Goal: Task Accomplishment & Management: Use online tool/utility

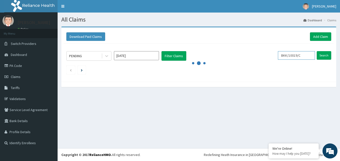
click at [306, 53] on input "BKK/10019/C" at bounding box center [296, 55] width 37 height 9
type input "B"
paste input "BKK/10019/B"
type input "BKK/10019/B"
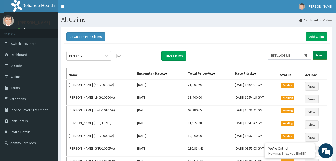
click at [325, 55] on input "Search" at bounding box center [320, 55] width 15 height 9
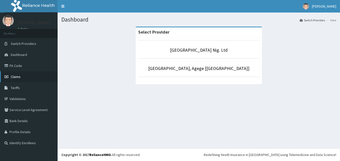
click at [14, 76] on span "Claims" at bounding box center [16, 76] width 10 height 5
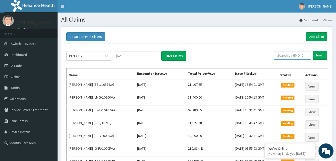
click at [295, 56] on input "text" at bounding box center [292, 55] width 37 height 9
paste input "BKK/10019/B"
type input "BKK/10019/B"
click at [320, 56] on input "Search" at bounding box center [320, 55] width 15 height 9
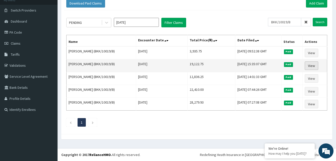
click at [312, 65] on link "View" at bounding box center [312, 65] width 14 height 9
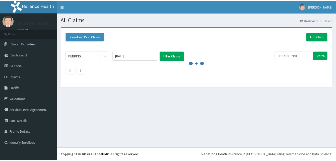
scroll to position [33, 0]
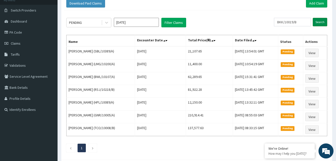
click at [319, 22] on input "Search" at bounding box center [320, 22] width 15 height 9
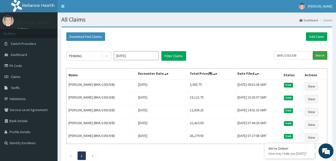
scroll to position [0, 0]
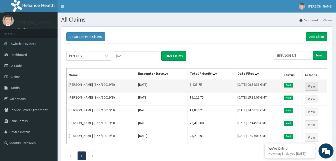
click at [313, 87] on link "View" at bounding box center [312, 86] width 14 height 9
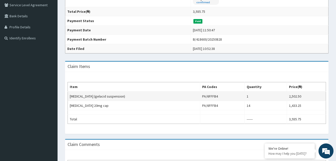
scroll to position [105, 0]
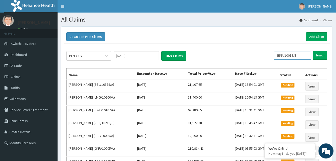
click at [305, 54] on input "BKK/10019/B" at bounding box center [292, 55] width 37 height 9
type input "B"
paste input "STT/10354/A"
type input "STT/10354/A"
click at [319, 58] on input "Search" at bounding box center [320, 55] width 15 height 9
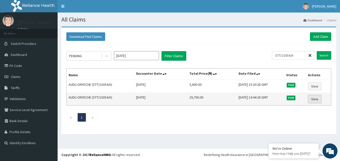
click at [315, 98] on link "View" at bounding box center [315, 99] width 14 height 9
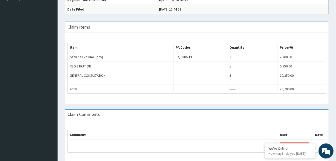
scroll to position [144, 0]
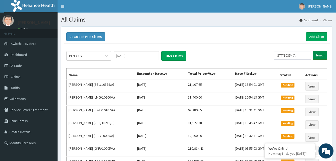
click at [321, 55] on input "Search" at bounding box center [320, 55] width 15 height 9
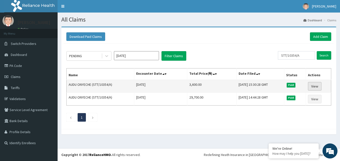
click at [315, 85] on link "View" at bounding box center [315, 86] width 14 height 9
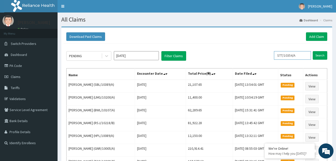
click at [305, 56] on input "STT/10354/A" at bounding box center [292, 55] width 37 height 9
type input "S"
paste input "SDM/10116/A"
type input "SDM/10116/A"
click at [319, 56] on input "Search" at bounding box center [320, 55] width 15 height 9
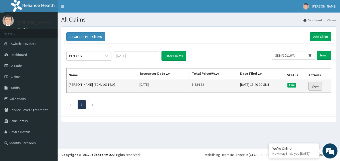
click at [316, 85] on link "View" at bounding box center [316, 86] width 14 height 9
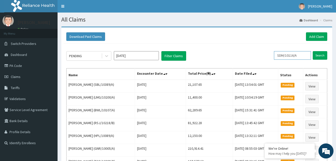
click at [303, 54] on input "SDM/10116/A" at bounding box center [292, 55] width 37 height 9
type input "S"
paste input "ALP/10028/B"
type input "ALP/10028/B"
click at [321, 55] on input "Search" at bounding box center [320, 55] width 15 height 9
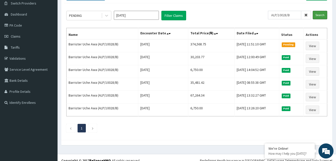
scroll to position [46, 0]
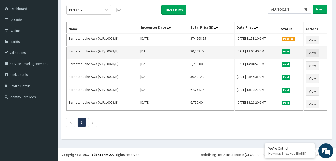
click at [311, 53] on link "View" at bounding box center [313, 53] width 14 height 9
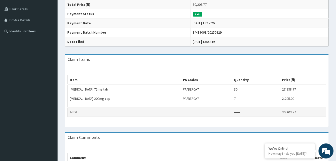
scroll to position [112, 0]
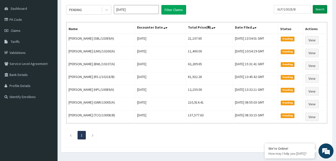
click at [315, 9] on input "Search" at bounding box center [320, 9] width 15 height 9
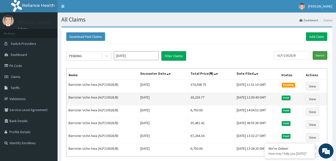
scroll to position [46, 0]
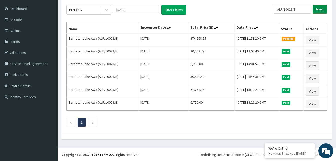
click at [318, 10] on input "Search" at bounding box center [320, 9] width 15 height 9
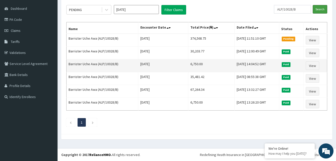
scroll to position [0, 0]
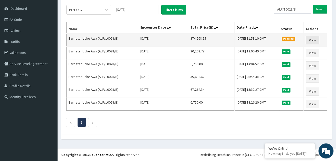
click at [315, 39] on link "View" at bounding box center [313, 40] width 14 height 9
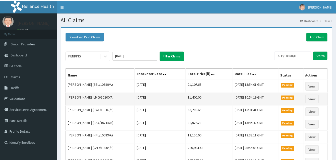
scroll to position [46, 0]
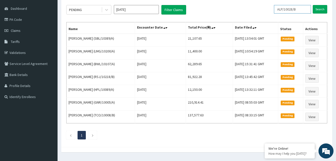
click at [303, 11] on input "ALP/10028/B" at bounding box center [292, 9] width 37 height 9
type input "A"
paste input "EMT/10011/B"
type input "EMT/10011/B"
click at [320, 9] on input "Search" at bounding box center [320, 9] width 15 height 9
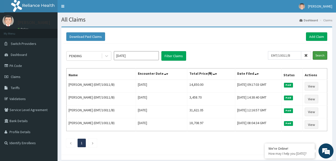
scroll to position [0, 0]
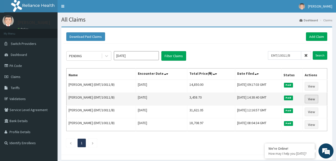
click at [314, 99] on link "View" at bounding box center [312, 99] width 14 height 9
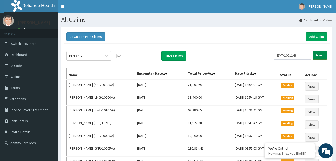
click at [317, 55] on input "Search" at bounding box center [320, 55] width 15 height 9
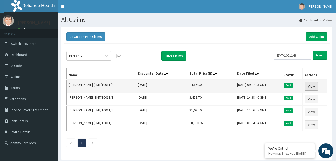
click at [314, 86] on link "View" at bounding box center [312, 86] width 14 height 9
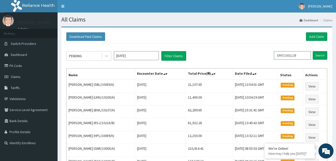
click at [303, 56] on input "EMT/10011/B" at bounding box center [292, 55] width 37 height 9
type input "E"
paste input "DAV/10044/A"
type input "DAV/10044/A"
click at [320, 57] on input "Search" at bounding box center [320, 55] width 15 height 9
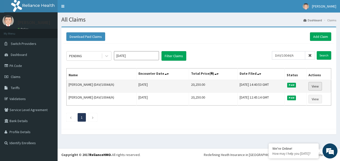
click at [315, 87] on link "View" at bounding box center [316, 86] width 14 height 9
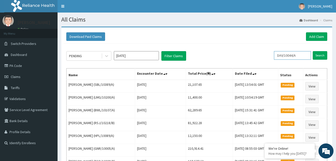
click at [310, 57] on input "DAV/10044/A" at bounding box center [292, 55] width 37 height 9
type input "D"
paste input "LPD/10013/A"
type input "LPD/10013/A"
click at [318, 57] on input "Search" at bounding box center [320, 55] width 15 height 9
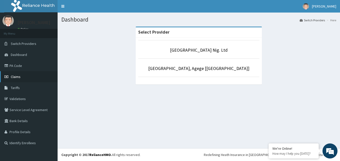
click at [18, 76] on span "Claims" at bounding box center [16, 76] width 10 height 5
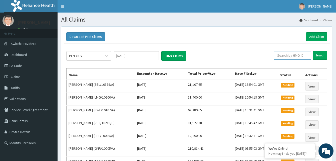
click at [298, 54] on input "text" at bounding box center [292, 55] width 37 height 9
paste input "LPD/10013/A"
type input "LPD/10013/A"
click at [320, 58] on input "Search" at bounding box center [320, 55] width 15 height 9
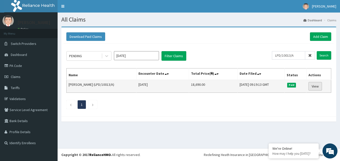
click at [319, 84] on link "View" at bounding box center [316, 86] width 14 height 9
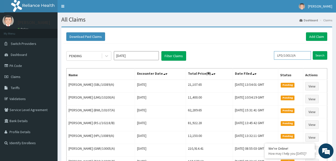
click at [304, 55] on input "LPD/10013/A" at bounding box center [292, 55] width 37 height 9
type input "L"
paste input "TVL/10124/A"
type input "TVL/10124/A"
click at [316, 54] on input "Search" at bounding box center [320, 55] width 15 height 9
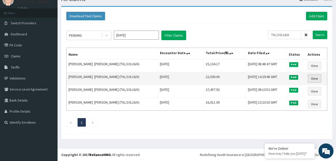
click at [312, 78] on link "View" at bounding box center [315, 78] width 14 height 9
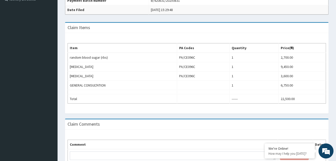
scroll to position [144, 0]
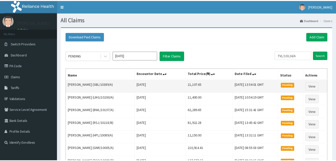
scroll to position [21, 0]
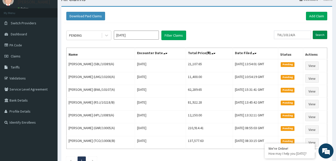
click at [318, 36] on input "Search" at bounding box center [320, 35] width 15 height 9
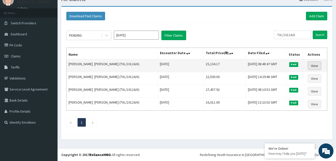
click at [314, 67] on link "View" at bounding box center [315, 65] width 14 height 9
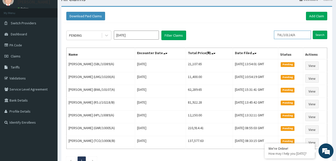
click at [301, 35] on input "TVL/10124/A" at bounding box center [292, 35] width 37 height 9
type input "T"
paste input "AVL/10600/A"
type input "AVL/10600/A"
click at [319, 35] on input "Search" at bounding box center [320, 35] width 15 height 9
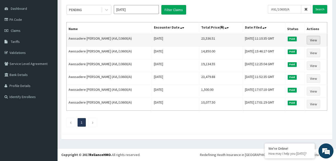
click at [314, 39] on link "View" at bounding box center [314, 40] width 14 height 9
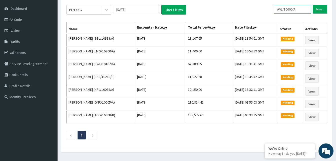
click at [302, 10] on input "AVL/10600/A" at bounding box center [292, 9] width 37 height 9
type input "A"
paste input "OLP/10035/A"
type input "OLP/10035/A"
click at [317, 12] on input "Search" at bounding box center [320, 9] width 15 height 9
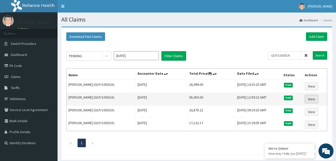
click at [312, 97] on link "View" at bounding box center [312, 99] width 14 height 9
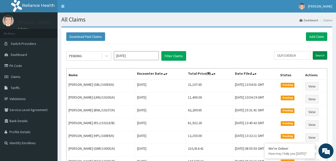
click at [314, 56] on input "Search" at bounding box center [320, 55] width 15 height 9
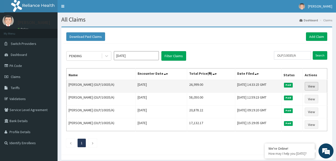
click at [316, 86] on link "View" at bounding box center [312, 86] width 14 height 9
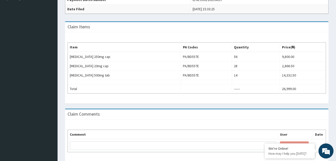
scroll to position [145, 0]
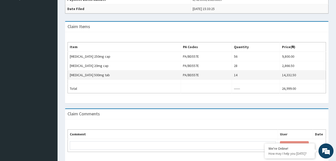
click at [88, 79] on td "clarithromycin 500mg tab" at bounding box center [124, 74] width 113 height 9
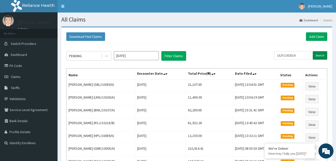
click at [320, 56] on input "Search" at bounding box center [320, 55] width 15 height 9
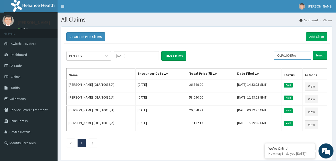
click at [304, 57] on input "OLP/10035/A" at bounding box center [292, 55] width 37 height 9
type input "O"
paste input "ELN/10697/B"
type input "ELN/10697/B"
click at [319, 56] on input "Search" at bounding box center [320, 55] width 15 height 9
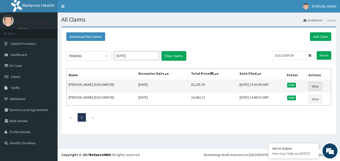
click at [317, 86] on link "View" at bounding box center [316, 86] width 14 height 9
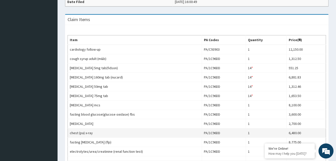
scroll to position [151, 0]
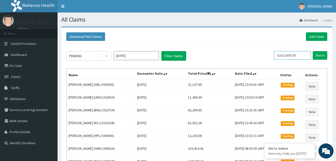
click at [304, 54] on input "ELN/10697/B" at bounding box center [292, 55] width 37 height 9
type input "E"
paste input "ELN/10697/C"
type input "ELN/10697/C"
click at [319, 54] on input "Search" at bounding box center [320, 55] width 15 height 9
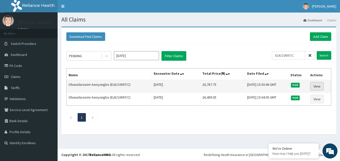
click at [317, 86] on link "View" at bounding box center [317, 86] width 14 height 9
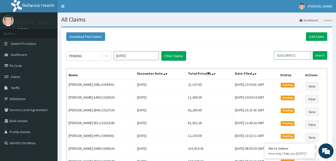
click at [309, 58] on input "ELN/10697/C" at bounding box center [292, 55] width 37 height 9
type input "E"
paste input "MVS/10001/A"
type input "MVS/10001/A"
click at [319, 59] on input "Search" at bounding box center [320, 55] width 15 height 9
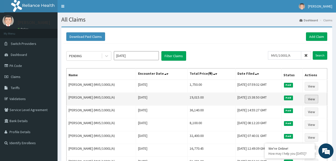
click at [315, 97] on link "View" at bounding box center [312, 99] width 14 height 9
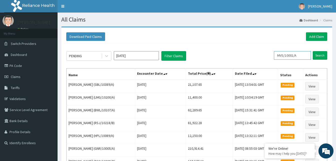
click at [305, 55] on input "MVS/10001/A" at bounding box center [292, 55] width 37 height 9
type input "M"
paste input "FMC/10655/A"
type input "FMC/10655/A"
click at [321, 55] on input "Search" at bounding box center [320, 55] width 15 height 9
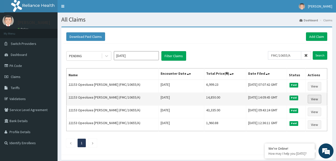
click at [313, 101] on link "View" at bounding box center [315, 99] width 14 height 9
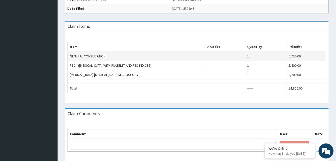
scroll to position [145, 0]
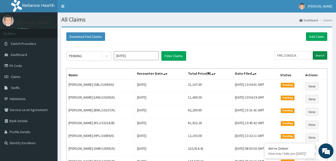
click at [317, 56] on input "Search" at bounding box center [320, 55] width 15 height 9
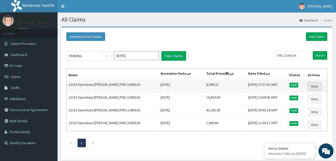
click at [318, 86] on link "View" at bounding box center [315, 86] width 14 height 9
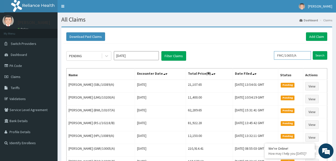
click at [304, 55] on input "FMC/10655/A" at bounding box center [292, 55] width 37 height 9
type input "F"
paste input "YFN/10001/A"
type input "YFN/10001/A"
click at [318, 55] on input "Search" at bounding box center [320, 55] width 15 height 9
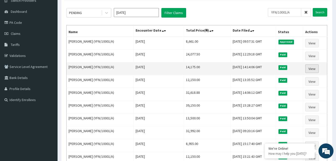
click at [313, 68] on link "View" at bounding box center [313, 68] width 14 height 9
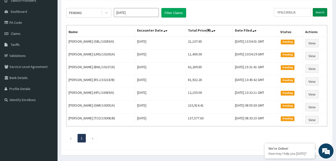
click at [319, 12] on input "Search" at bounding box center [320, 12] width 15 height 9
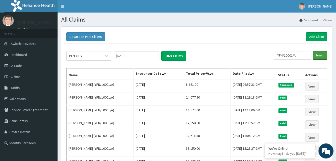
scroll to position [43, 0]
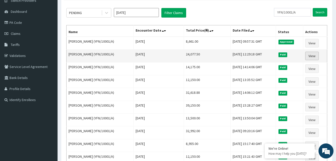
click at [312, 54] on link "View" at bounding box center [313, 56] width 14 height 9
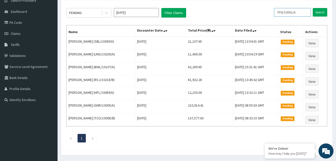
click at [302, 12] on input "YFN/10001/A" at bounding box center [292, 12] width 37 height 9
type input "Y"
paste input "CWN/10022/A"
click at [320, 10] on input "Search" at bounding box center [320, 12] width 15 height 9
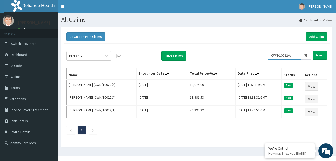
click at [297, 56] on input "CWN/10022/A" at bounding box center [284, 55] width 33 height 9
type input "C"
paste input "ACH/10273/A"
type input "ACH/10273/A"
click at [314, 56] on input "Search" at bounding box center [320, 55] width 15 height 9
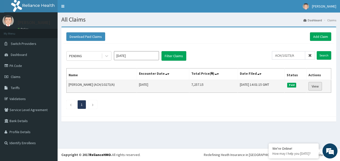
click at [311, 83] on link "View" at bounding box center [316, 86] width 14 height 9
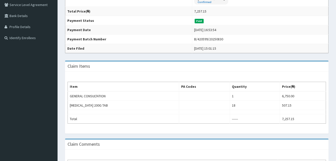
scroll to position [105, 0]
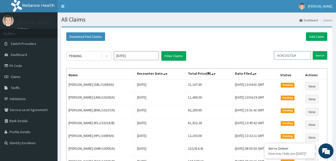
click at [301, 54] on input "ACH/10273/A" at bounding box center [292, 55] width 37 height 9
type input "A"
paste input "CRO/10019/A"
type input "CRO/10019/A"
click at [317, 54] on input "Search" at bounding box center [320, 55] width 15 height 9
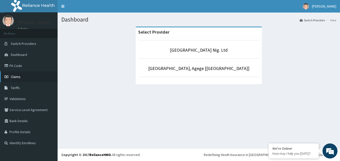
click at [15, 78] on span "Claims" at bounding box center [16, 76] width 10 height 5
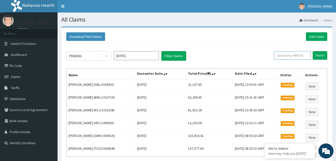
click at [287, 55] on input "text" at bounding box center [292, 55] width 37 height 9
paste input "CRO/10019/A"
type input "CRO/10019/A"
click at [320, 54] on input "Search" at bounding box center [320, 55] width 15 height 9
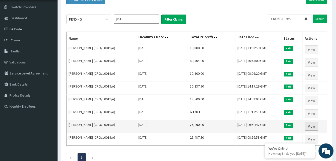
click at [314, 126] on link "View" at bounding box center [312, 126] width 14 height 9
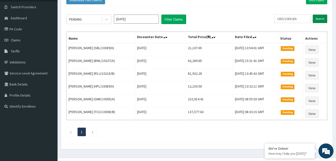
click at [317, 21] on input "Search" at bounding box center [320, 19] width 15 height 9
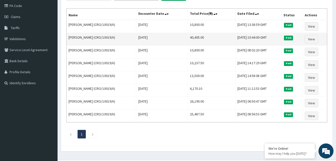
scroll to position [72, 0]
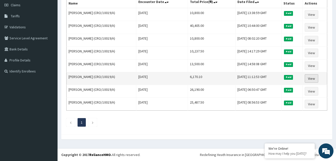
click at [314, 79] on link "View" at bounding box center [312, 78] width 14 height 9
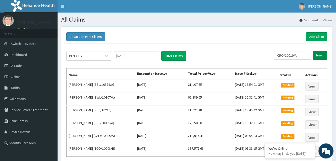
click at [315, 57] on input "Search" at bounding box center [320, 55] width 15 height 9
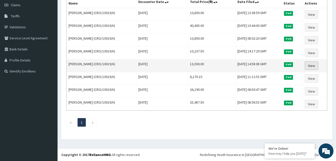
click at [314, 67] on link "View" at bounding box center [312, 65] width 14 height 9
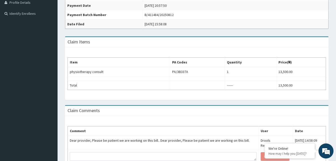
scroll to position [135, 0]
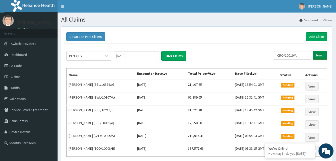
click at [318, 55] on input "Search" at bounding box center [320, 55] width 15 height 9
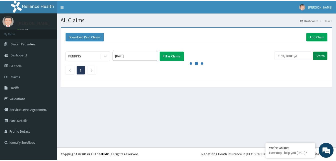
scroll to position [72, 0]
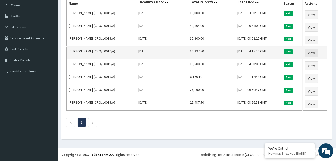
click at [317, 52] on link "View" at bounding box center [312, 53] width 14 height 9
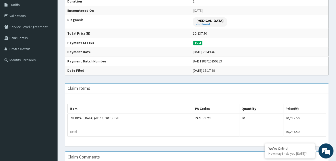
scroll to position [83, 0]
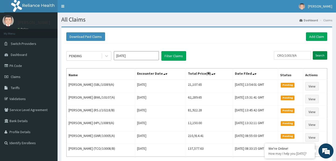
click at [322, 56] on input "Search" at bounding box center [320, 55] width 15 height 9
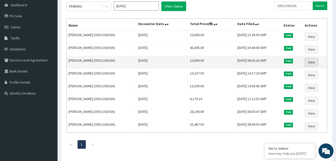
click at [315, 64] on link "View" at bounding box center [312, 62] width 14 height 9
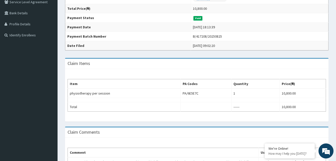
scroll to position [108, 0]
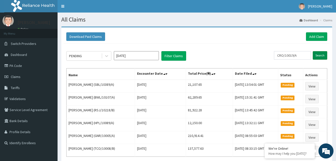
click at [322, 56] on input "Search" at bounding box center [320, 55] width 15 height 9
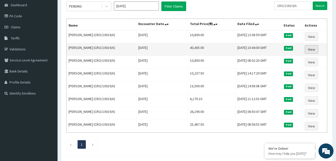
click at [313, 48] on link "View" at bounding box center [312, 49] width 14 height 9
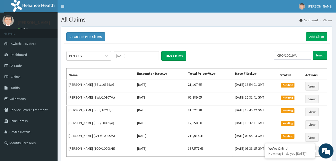
scroll to position [46, 0]
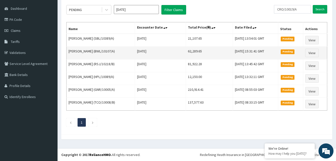
click at [302, 56] on td "Pending" at bounding box center [291, 53] width 25 height 13
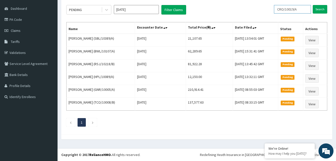
click at [303, 8] on input "CRO/10019/A" at bounding box center [292, 9] width 37 height 9
type input "C"
paste input "CRO/10001/A"
type input "CRO/10001/A"
click at [322, 7] on input "Search" at bounding box center [320, 9] width 15 height 9
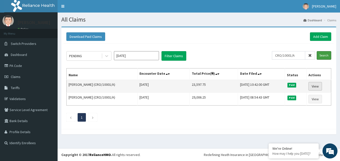
scroll to position [0, 0]
click at [316, 86] on link "View" at bounding box center [316, 86] width 14 height 9
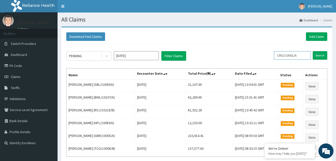
click at [307, 56] on input "CRO/10001/A" at bounding box center [292, 55] width 37 height 9
type input "C"
paste input "TVL/10138/A"
type input "TVL/10138/A"
click at [319, 55] on input "Search" at bounding box center [320, 55] width 15 height 9
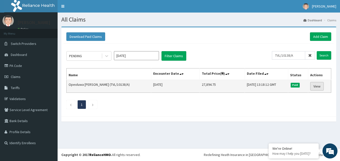
click at [320, 86] on link "View" at bounding box center [317, 86] width 14 height 9
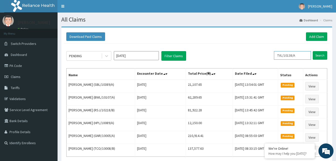
click at [303, 56] on input "TVL/10138/A" at bounding box center [292, 55] width 37 height 9
type input "T"
paste input "ENP/11178/A"
type input "ENP/11178/A"
click at [319, 55] on input "Search" at bounding box center [320, 55] width 15 height 9
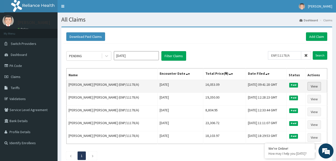
click at [314, 85] on link "View" at bounding box center [315, 86] width 14 height 9
